Goal: Book appointment/travel/reservation

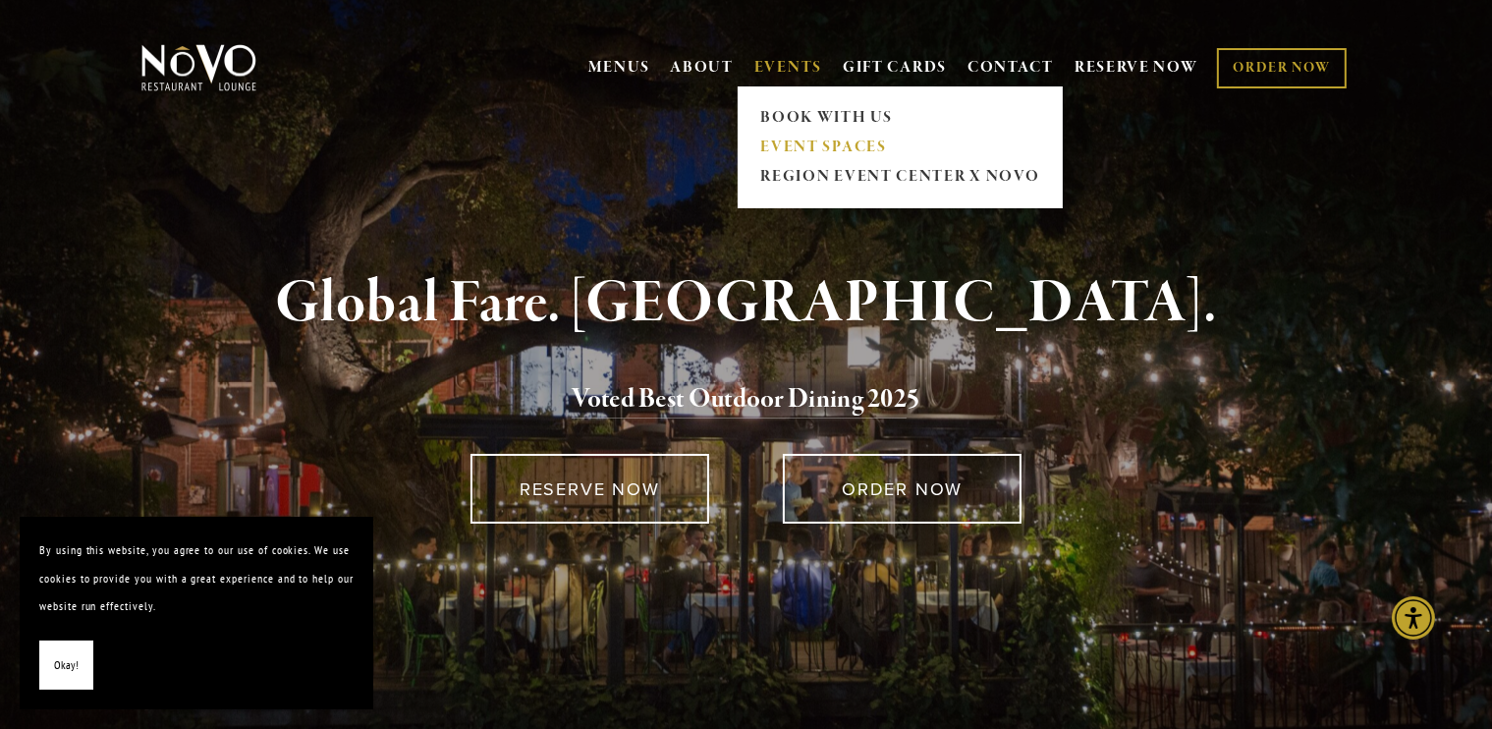
click at [784, 144] on link "EVENT SPACES" at bounding box center [901, 147] width 292 height 29
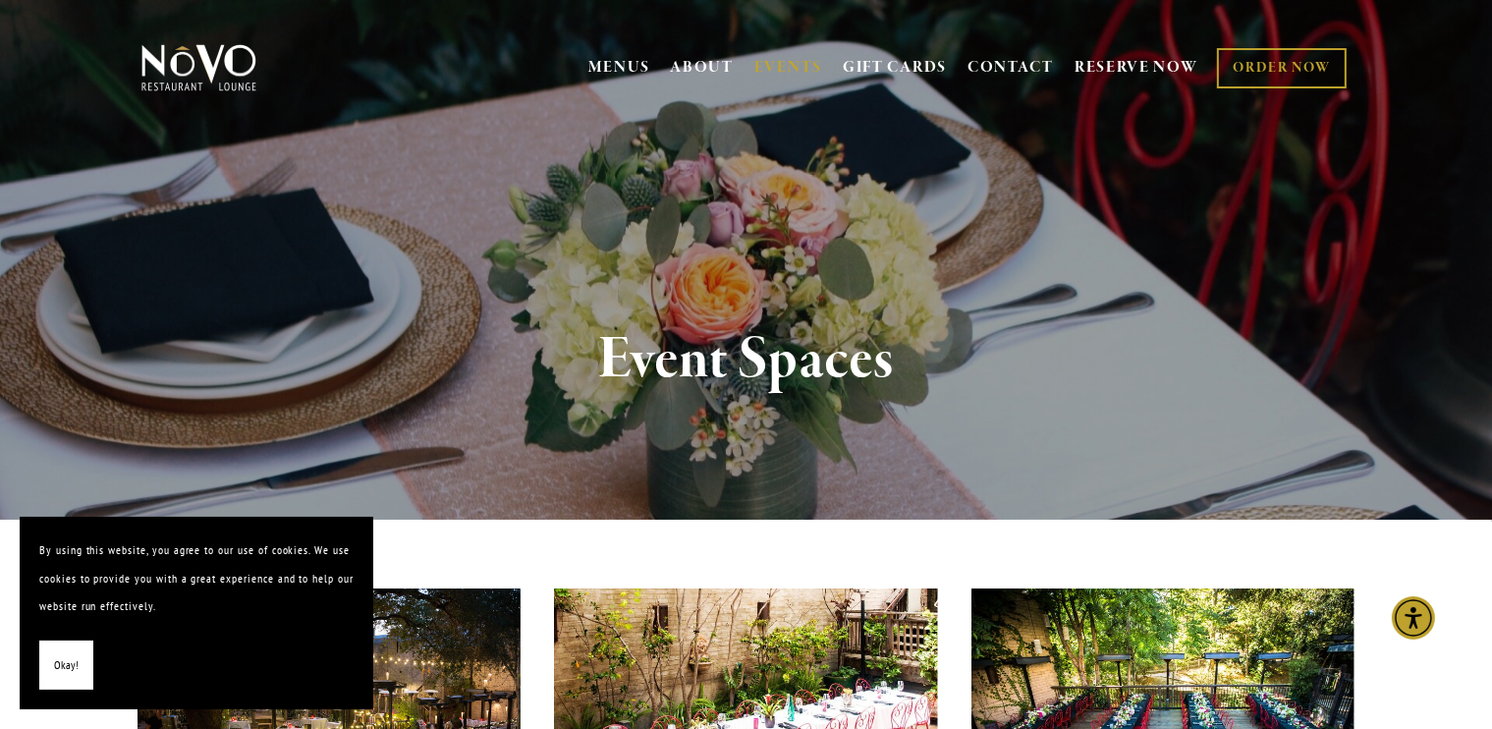
click at [849, 478] on div "Event Spaces" at bounding box center [746, 359] width 1415 height 319
click at [58, 668] on span "Okay!" at bounding box center [66, 665] width 25 height 28
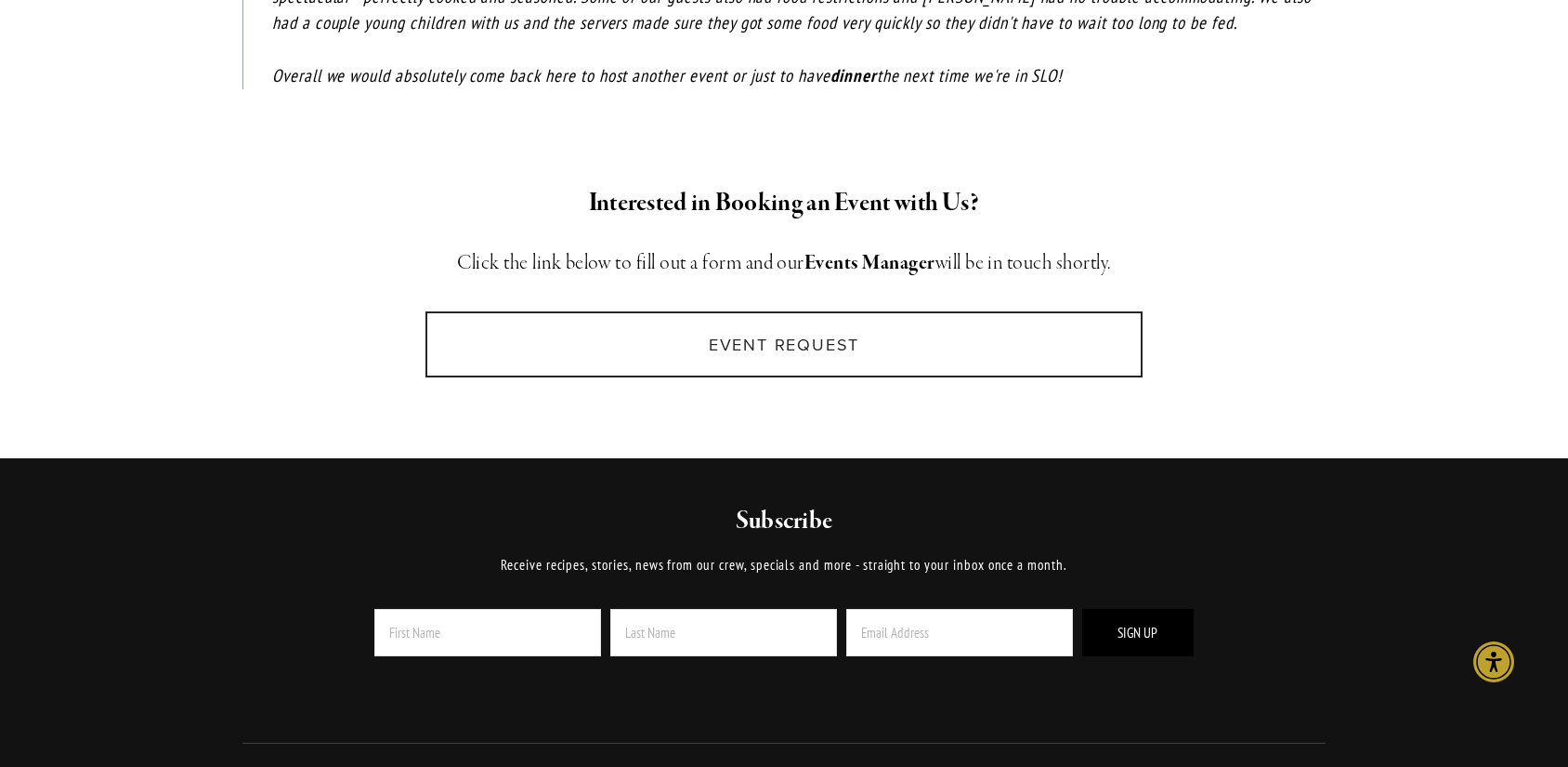
scroll to position [3165, 0]
